Goal: Information Seeking & Learning: Find specific page/section

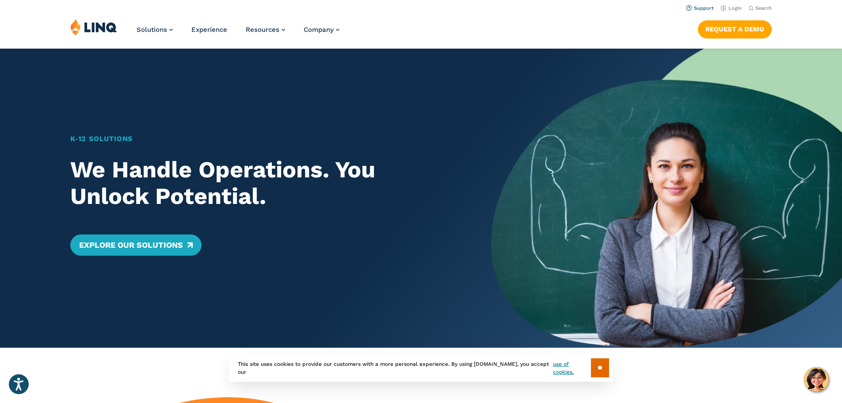
click at [705, 6] on link "Support" at bounding box center [700, 8] width 27 height 6
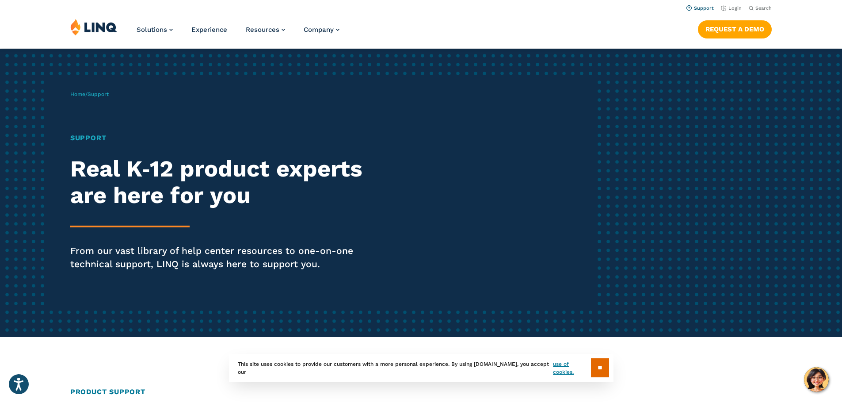
click at [694, 7] on link "Support" at bounding box center [700, 8] width 27 height 6
